Goal: Transaction & Acquisition: Obtain resource

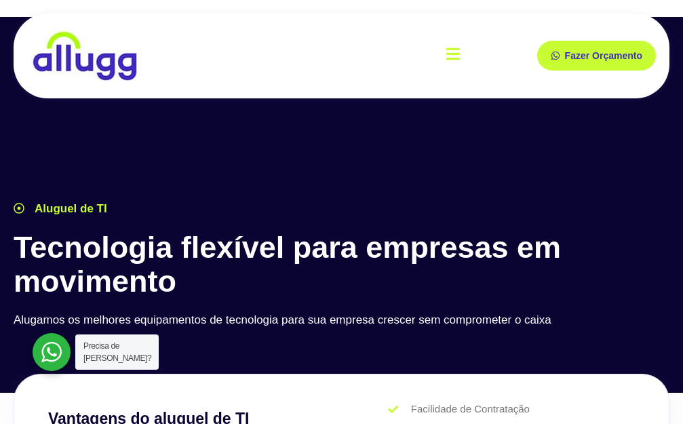
click at [450, 50] on icon "open-menu" at bounding box center [453, 54] width 14 height 16
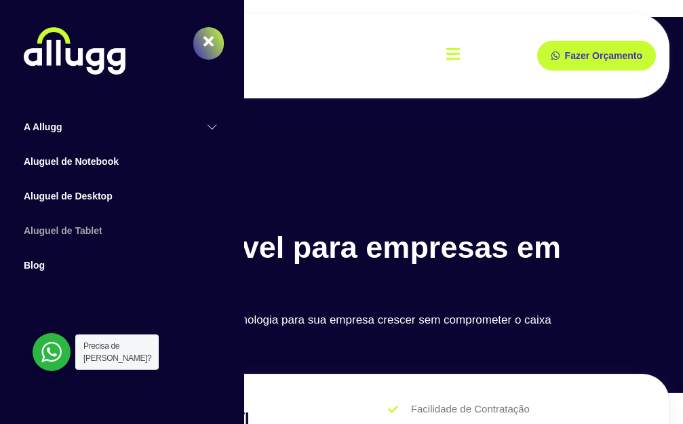
click at [75, 228] on link "Aluguel de Tablet" at bounding box center [122, 231] width 230 height 35
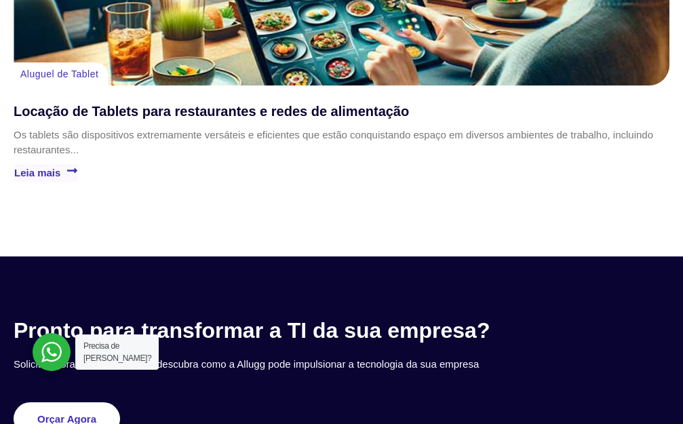
scroll to position [3932, 0]
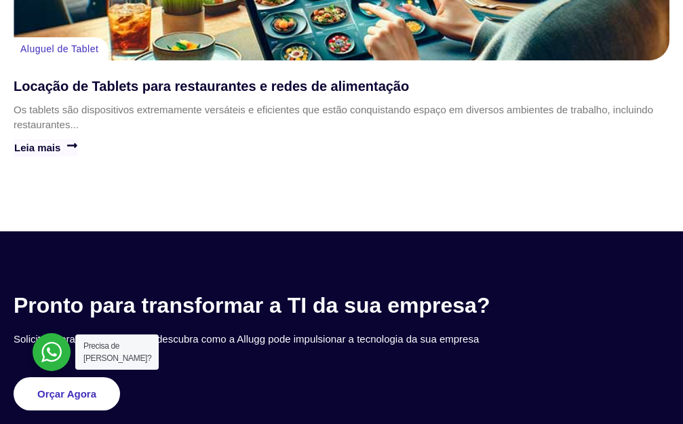
click at [38, 139] on link "Leia mais" at bounding box center [46, 148] width 64 height 18
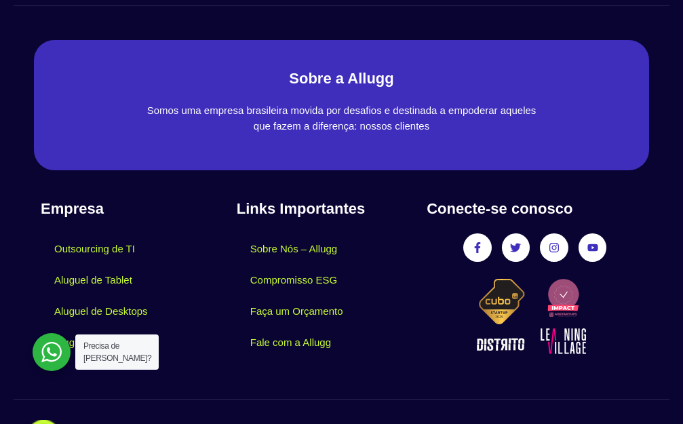
scroll to position [4486, 0]
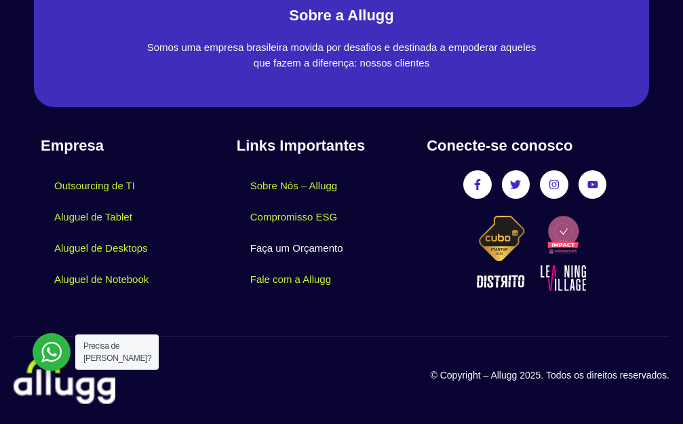
click at [277, 249] on link "Faça um Orçamento" at bounding box center [297, 248] width 120 height 31
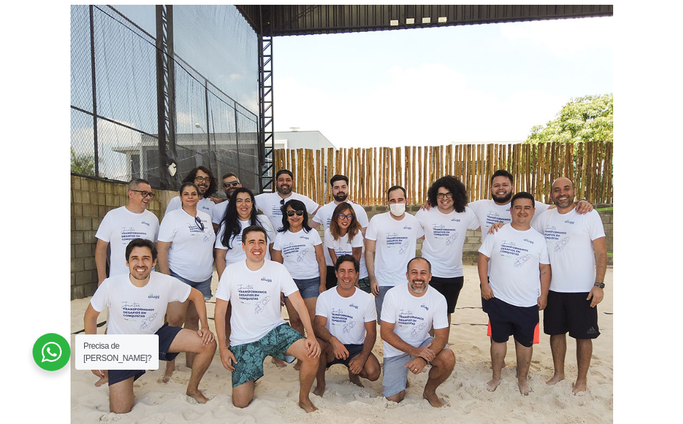
scroll to position [1695, 0]
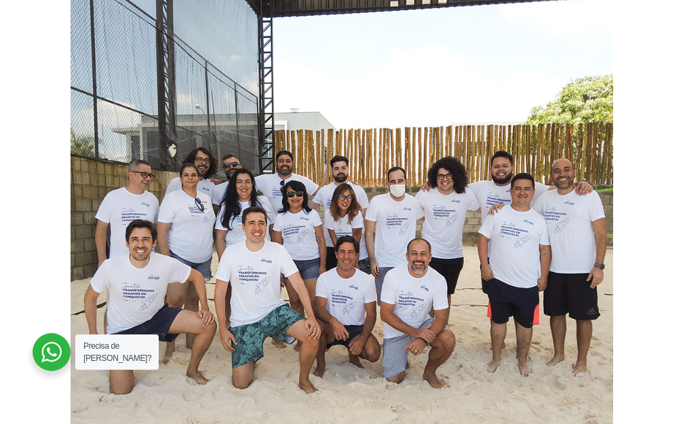
click at [55, 347] on div at bounding box center [52, 352] width 38 height 38
